Goal: Check status: Check status

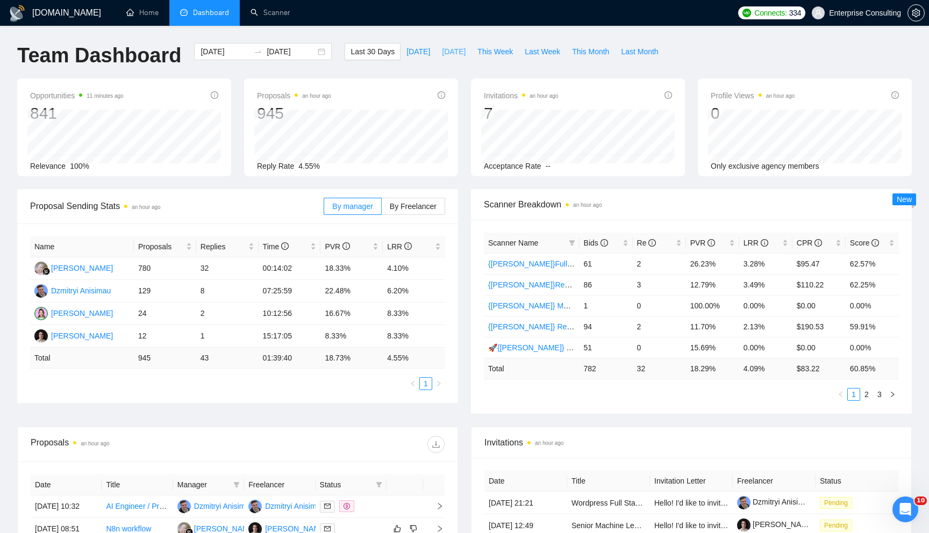
click at [442, 48] on span "[DATE]" at bounding box center [454, 52] width 24 height 12
type input "[DATE]"
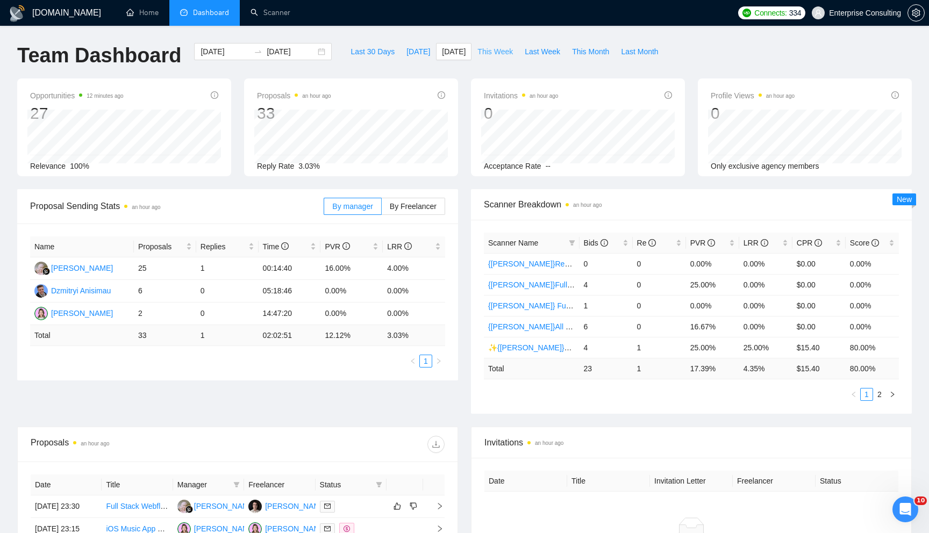
click at [505, 53] on span "This Week" at bounding box center [494, 52] width 35 height 12
type input "[DATE]"
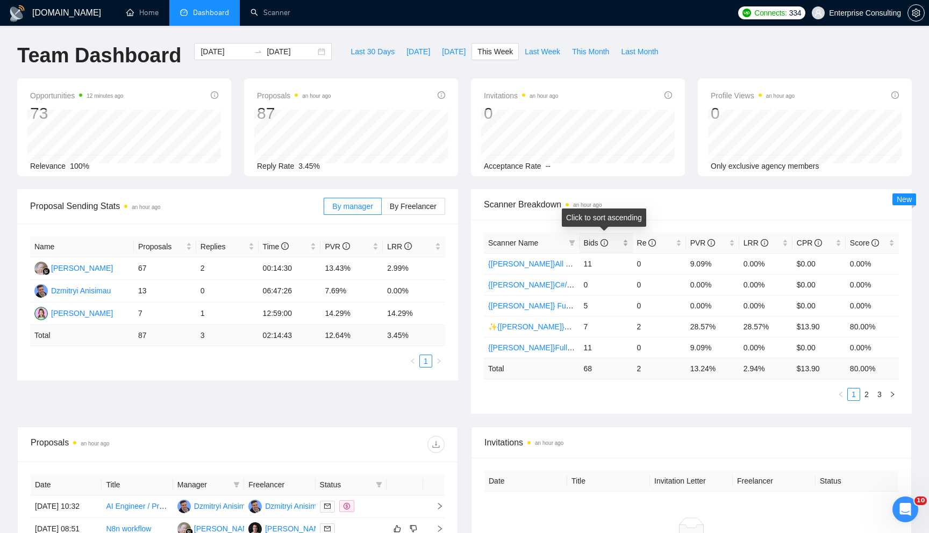
click at [623, 247] on div "Bids" at bounding box center [606, 243] width 45 height 12
click at [452, 51] on span "[DATE]" at bounding box center [454, 52] width 24 height 12
type input "[DATE]"
